Goal: Task Accomplishment & Management: Manage account settings

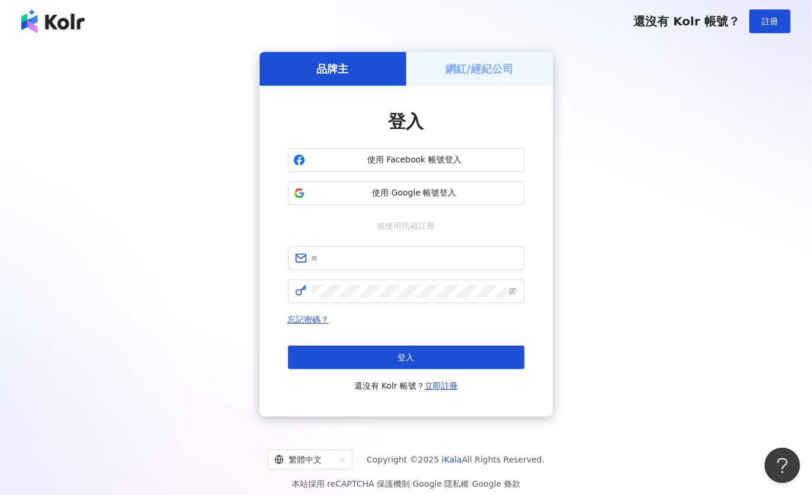
click at [461, 71] on h5 "網紅/經紀公司" at bounding box center [479, 68] width 68 height 15
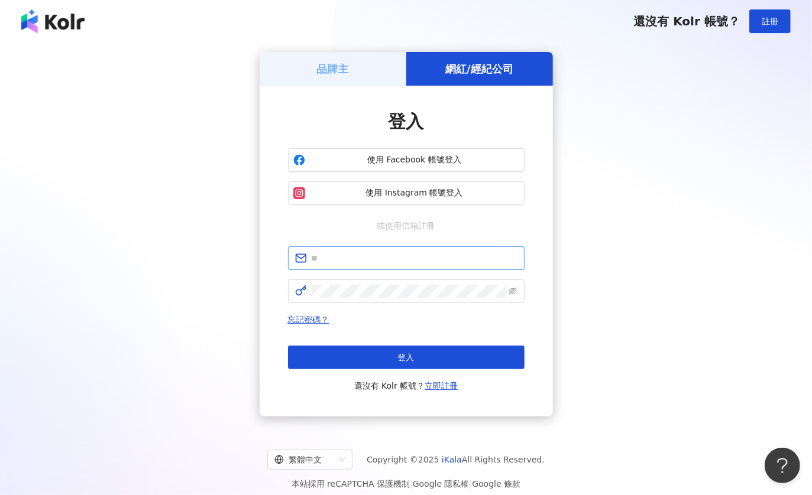
click at [408, 248] on span at bounding box center [406, 259] width 236 height 24
click at [417, 255] on input "text" at bounding box center [415, 258] width 206 height 13
type input "**********"
click button "登入" at bounding box center [406, 358] width 236 height 24
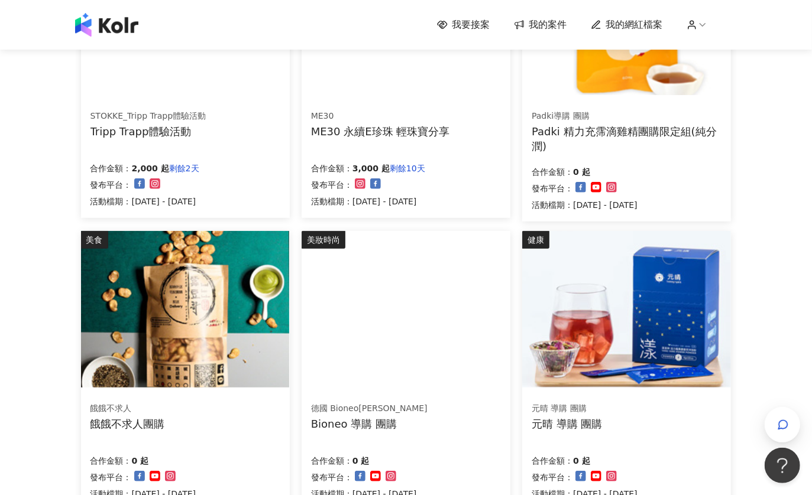
scroll to position [473, 0]
